Goal: Contribute content: Add original content to the website for others to see

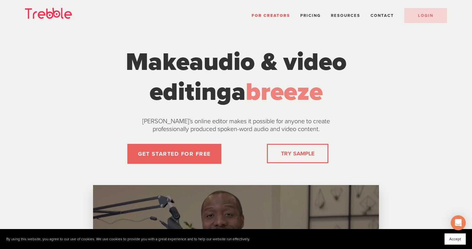
click at [290, 151] on link "TRY SAMPLE" at bounding box center [298, 153] width 38 height 12
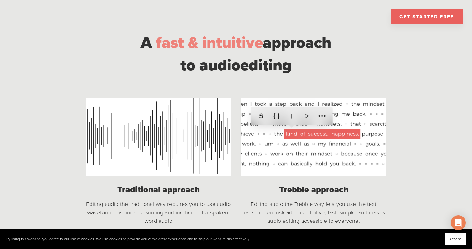
scroll to position [473, 0]
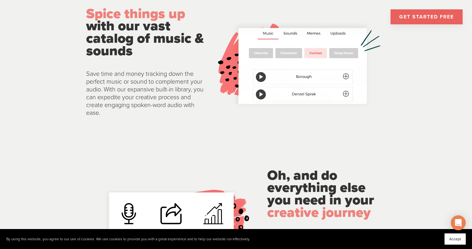
scroll to position [1131, 0]
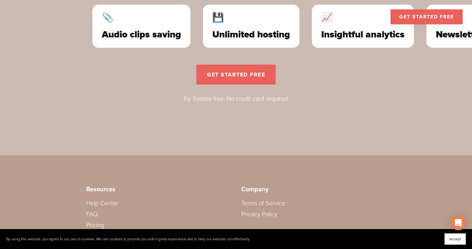
scroll to position [1885, 0]
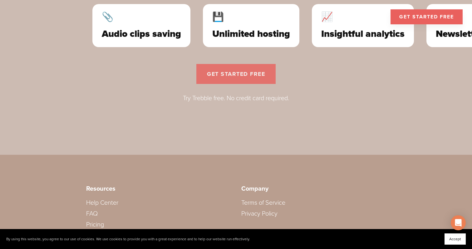
click at [216, 81] on link "get started free" at bounding box center [235, 74] width 79 height 20
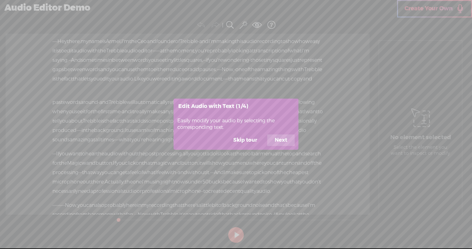
click at [251, 137] on button "Skip tour" at bounding box center [245, 141] width 39 height 12
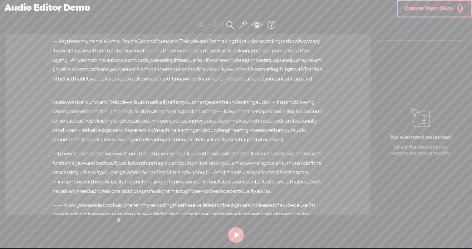
click at [284, 126] on span "professionally" at bounding box center [300, 120] width 32 height 9
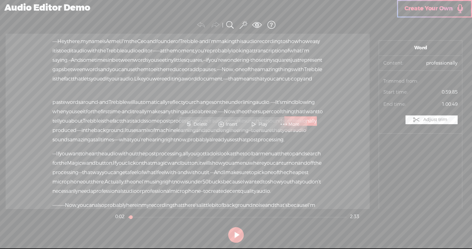
drag, startPoint x: 300, startPoint y: 138, endPoint x: 248, endPoint y: 150, distance: 53.6
click at [248, 145] on div "paste words around · and Trebble will automatically reflect your changes · on t…" at bounding box center [187, 121] width 270 height 47
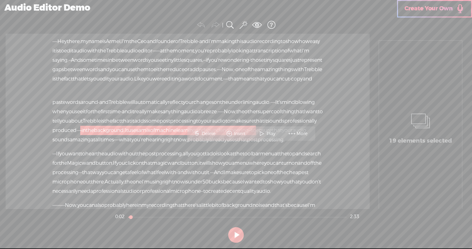
click at [208, 136] on span "Delete" at bounding box center [209, 134] width 15 height 6
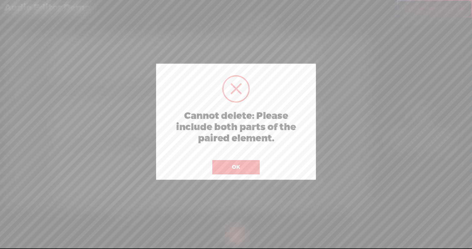
click at [221, 169] on button "OK" at bounding box center [235, 167] width 47 height 14
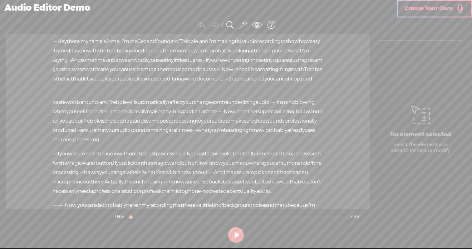
drag, startPoint x: 298, startPoint y: 139, endPoint x: 175, endPoint y: 151, distance: 124.3
click at [175, 145] on div "paste words around · and Trebble will automatically reflect your changes · on t…" at bounding box center [187, 121] width 270 height 47
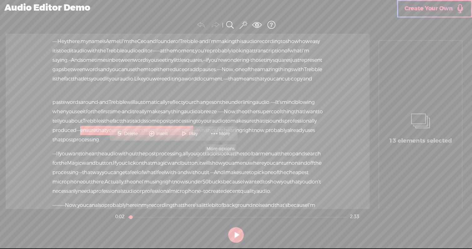
click at [217, 133] on span at bounding box center [214, 133] width 9 height 11
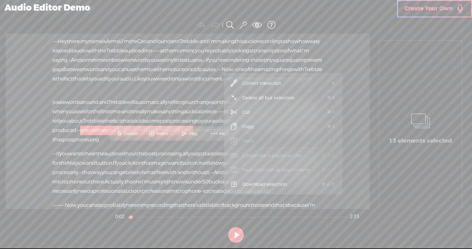
click at [217, 133] on span at bounding box center [214, 133] width 9 height 11
click at [127, 136] on span "Delete" at bounding box center [131, 134] width 15 height 6
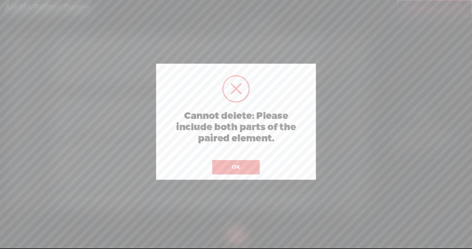
click at [242, 163] on button "OK" at bounding box center [235, 167] width 47 height 14
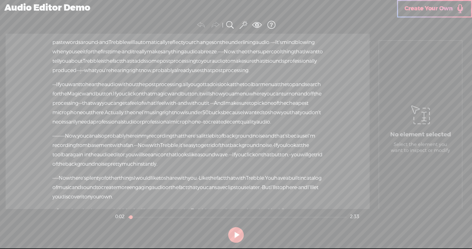
scroll to position [158, 0]
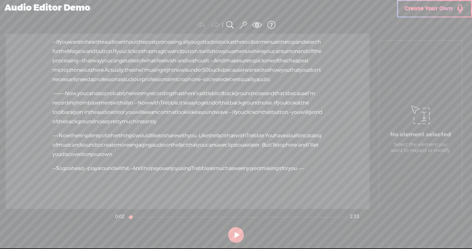
drag, startPoint x: 284, startPoint y: 123, endPoint x: 322, endPoint y: 124, distance: 38.4
click at [322, 131] on div "· · · · · Now there's plenty of other things I would like to share with you. · …" at bounding box center [187, 145] width 270 height 28
click at [256, 113] on span "Delete" at bounding box center [261, 111] width 15 height 6
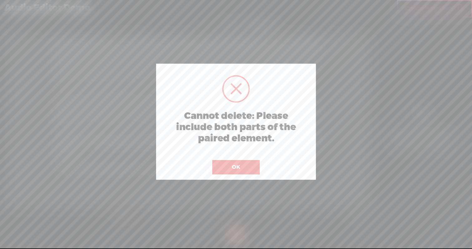
click at [250, 166] on button "OK" at bounding box center [235, 167] width 47 height 14
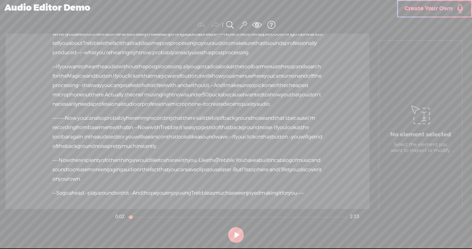
scroll to position [0, 0]
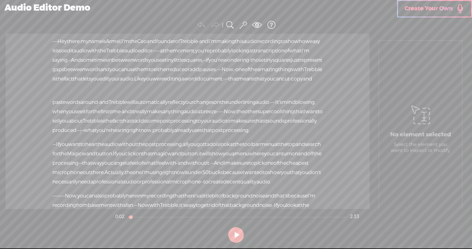
click at [245, 22] on span at bounding box center [243, 24] width 7 height 9
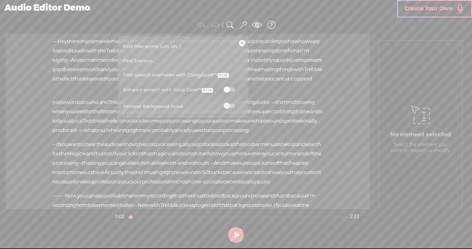
click at [228, 90] on span at bounding box center [229, 89] width 11 height 4
click at [205, 75] on span "Find speech anomalies with ClaritySpark™" at bounding box center [176, 75] width 110 height 14
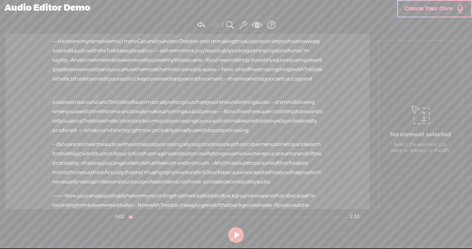
click at [232, 232] on button at bounding box center [236, 235] width 16 height 16
click at [71, 8] on div "Audio Editor Demo" at bounding box center [198, 8] width 397 height 16
drag, startPoint x: 278, startPoint y: 53, endPoint x: 310, endPoint y: 62, distance: 33.2
click at [310, 62] on div "· · · · Hey there, · my name is [GEOGRAPHIC_DATA], · I'm the Ceo and founder of…" at bounding box center [187, 65] width 270 height 56
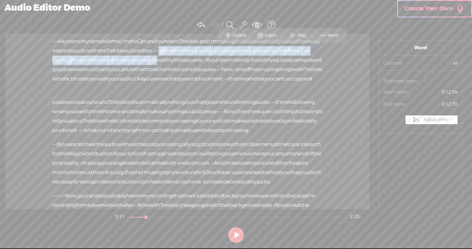
drag, startPoint x: 273, startPoint y: 50, endPoint x: 321, endPoint y: 59, distance: 48.9
click at [321, 59] on div "· · · · Hey there, · my name is [GEOGRAPHIC_DATA], · I'm the Ceo and founder of…" at bounding box center [187, 65] width 270 height 56
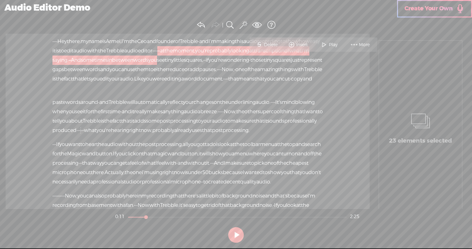
click at [349, 43] on span "More" at bounding box center [360, 44] width 31 height 11
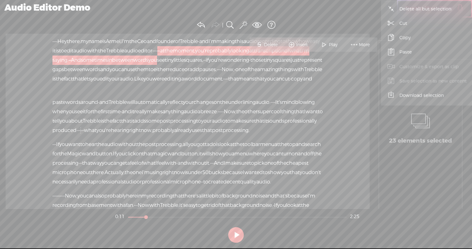
drag, startPoint x: 398, startPoint y: 37, endPoint x: 402, endPoint y: 23, distance: 14.8
click at [402, 23] on ul "Correct transcript E Delete all but selection + K Cut + X Copy + C Paste + V Cu…" at bounding box center [440, 45] width 119 height 116
click at [402, 23] on span "Cut" at bounding box center [403, 23] width 32 height 14
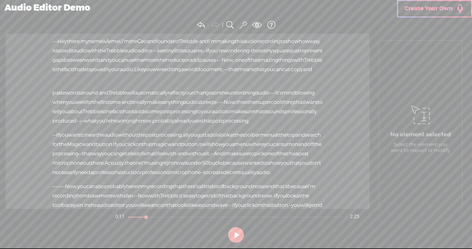
click at [294, 84] on div "· · · · Hey there, · my name is [GEOGRAPHIC_DATA], · I'm the Ceo and founder of…" at bounding box center [187, 60] width 270 height 47
click at [303, 74] on span "and" at bounding box center [307, 69] width 9 height 9
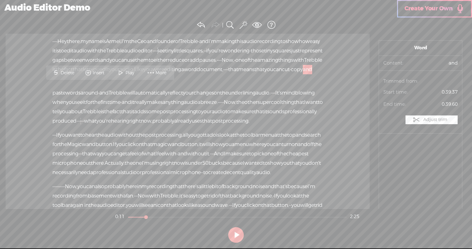
click at [161, 74] on span "More" at bounding box center [161, 73] width 12 height 6
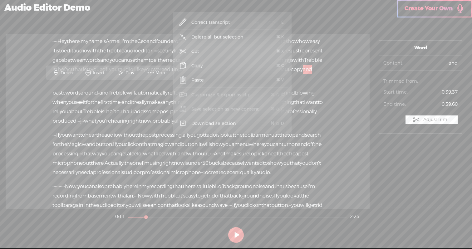
click at [195, 83] on span "Paste" at bounding box center [197, 80] width 37 height 14
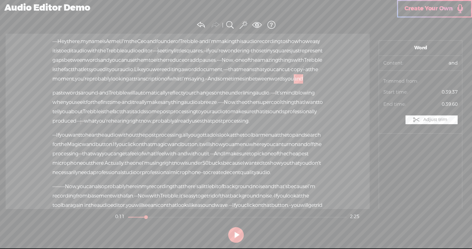
click at [132, 74] on span "audio." at bounding box center [127, 69] width 15 height 9
click at [144, 74] on span "Like" at bounding box center [138, 69] width 9 height 9
click at [169, 60] on span "Play" at bounding box center [165, 63] width 31 height 11
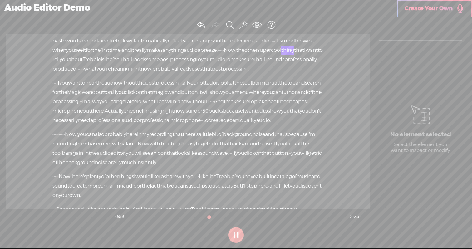
scroll to position [52, 0]
click at [242, 23] on span at bounding box center [243, 24] width 7 height 9
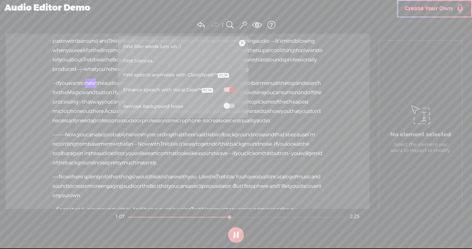
click at [232, 89] on span at bounding box center [229, 89] width 11 height 4
click at [226, 106] on span at bounding box center [229, 106] width 11 height 4
click at [228, 91] on span at bounding box center [229, 89] width 11 height 4
click at [231, 88] on span at bounding box center [229, 89] width 11 height 4
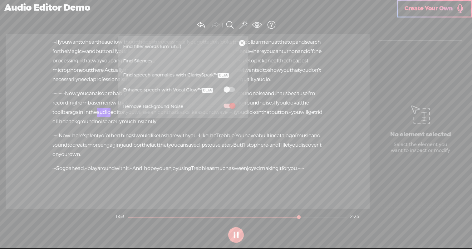
scroll to position [120, 0]
click at [244, 24] on span at bounding box center [243, 24] width 7 height 9
click at [241, 44] on link at bounding box center [242, 43] width 6 height 6
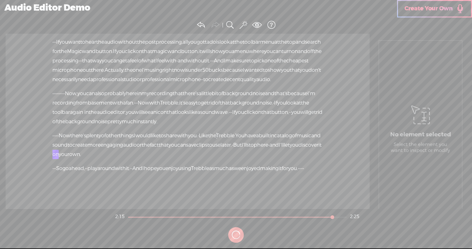
scroll to position [158, 0]
click at [245, 24] on span at bounding box center [243, 24] width 7 height 9
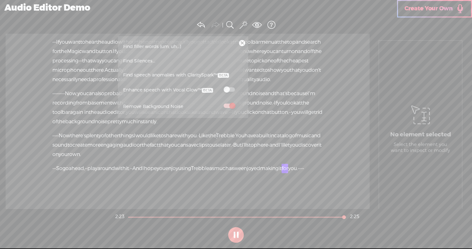
click at [225, 74] on span at bounding box center [223, 75] width 11 height 5
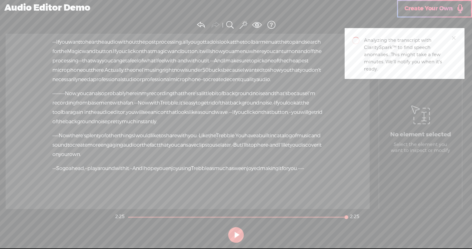
click at [416, 12] on span "Create Your Own" at bounding box center [429, 8] width 48 height 7
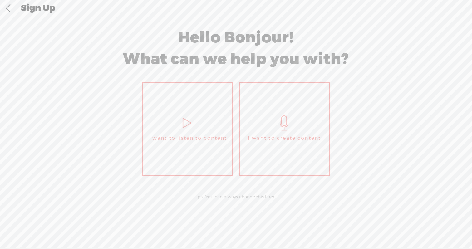
click at [273, 117] on link "I want to create content" at bounding box center [284, 129] width 91 height 94
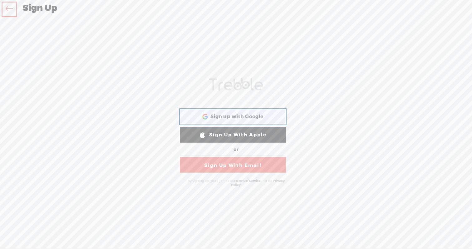
click at [268, 112] on div "Sign up with Google Sign up with Google. Opens in new tab" at bounding box center [232, 117] width 97 height 14
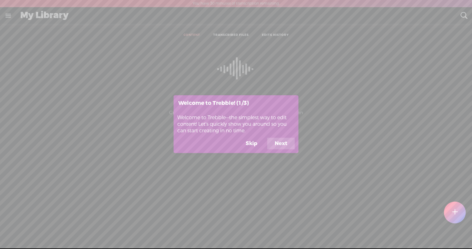
click at [257, 143] on button "Skip" at bounding box center [251, 144] width 27 height 12
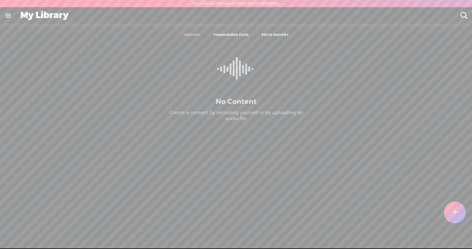
click at [451, 218] on div at bounding box center [455, 213] width 22 height 22
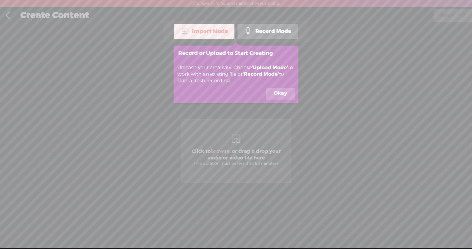
click at [225, 31] on div "Import Mode" at bounding box center [204, 32] width 60 height 16
click at [274, 91] on button "Okay" at bounding box center [280, 94] width 28 height 12
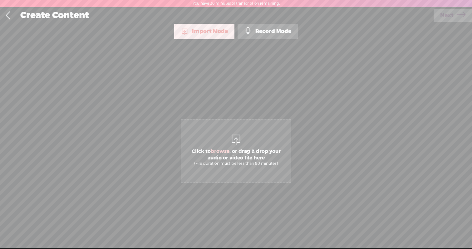
click at [230, 145] on span "Click to browse , or drag & drop your audio or video file here (File duration m…" at bounding box center [235, 157] width 109 height 24
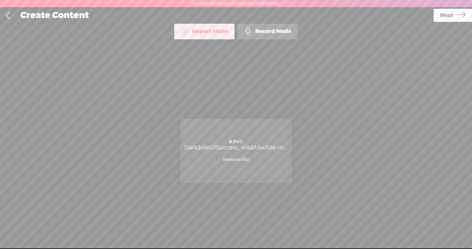
click at [239, 159] on link "Remove file" at bounding box center [236, 160] width 26 height 6
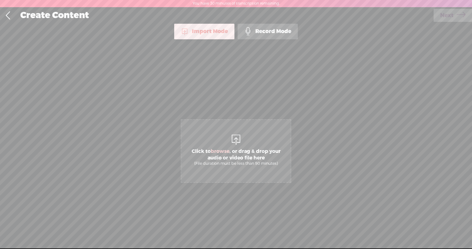
click at [229, 142] on span "Click to browse , or drag & drop your audio or video file here (File duration m…" at bounding box center [236, 151] width 111 height 64
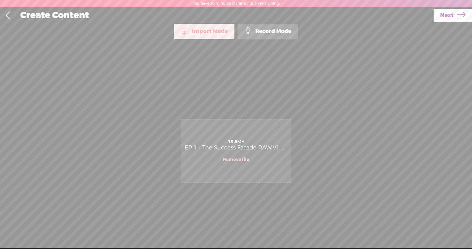
click at [442, 14] on span "Next" at bounding box center [446, 15] width 13 height 16
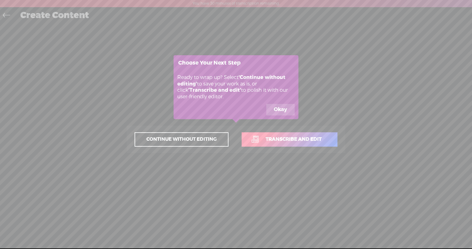
click at [197, 138] on span "Continue without editing" at bounding box center [181, 139] width 83 height 9
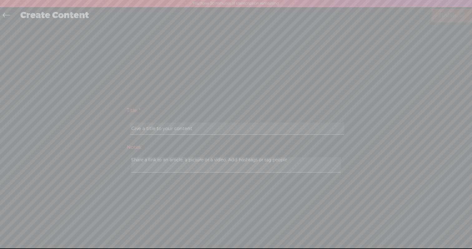
click at [195, 133] on icon at bounding box center [63, 124] width 817 height 249
click at [195, 130] on icon at bounding box center [63, 124] width 817 height 249
click at [193, 126] on icon at bounding box center [63, 124] width 817 height 249
click at [193, 130] on icon at bounding box center [63, 124] width 817 height 249
click at [185, 167] on icon at bounding box center [63, 124] width 817 height 249
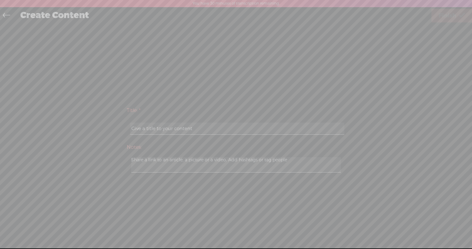
click at [189, 126] on icon at bounding box center [63, 124] width 817 height 249
click at [5, 16] on icon at bounding box center [63, 124] width 817 height 249
click at [188, 130] on icon at bounding box center [63, 124] width 817 height 249
click at [181, 167] on icon at bounding box center [63, 124] width 817 height 249
